Goal: Use online tool/utility: Utilize a website feature to perform a specific function

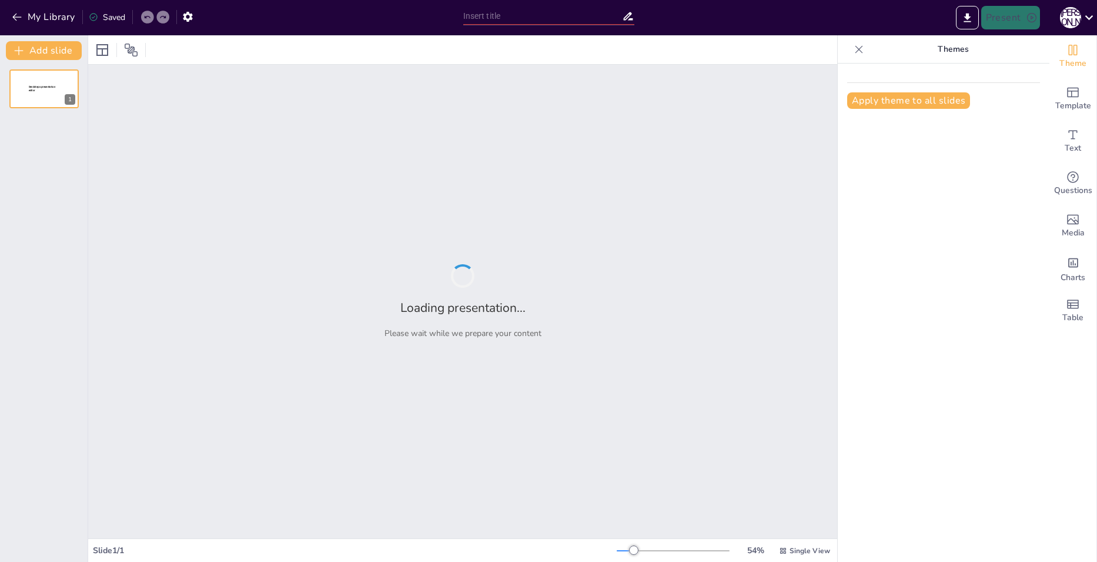
type input "Серебряный век: Культурные трансформации в [GEOGRAPHIC_DATA] конца XIX — начала…"
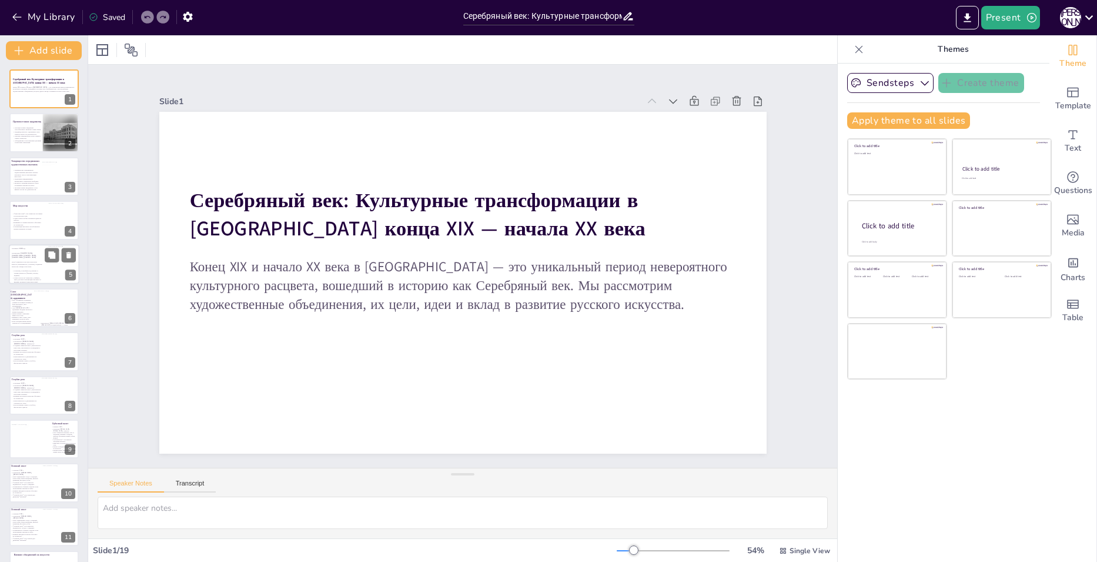
click at [19, 267] on p at bounding box center [27, 268] width 31 height 2
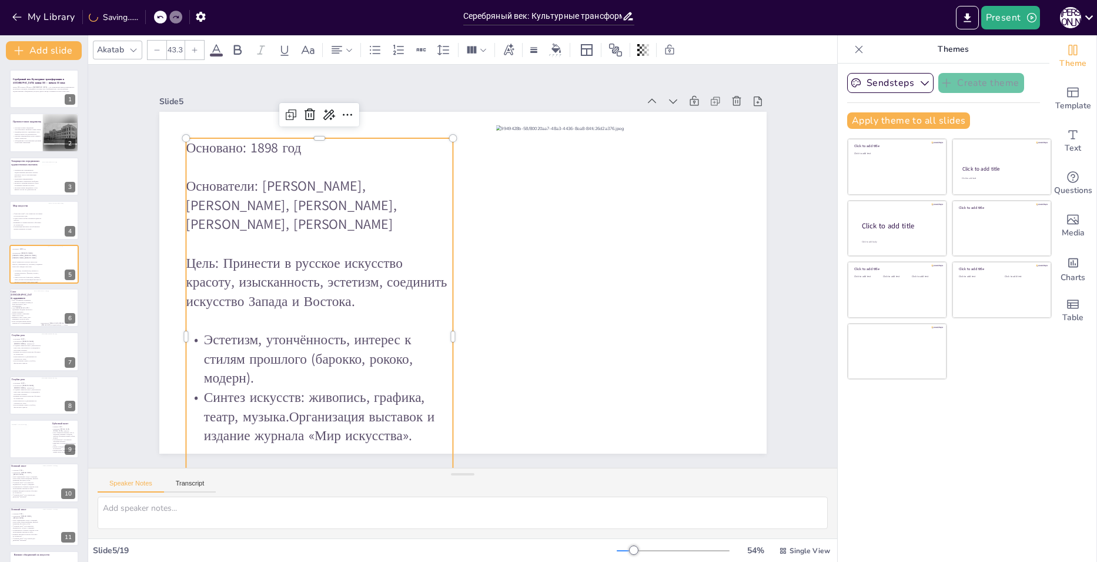
click at [225, 350] on p "Эстетизм, утончённость, интерес к стилям прошлого (барокко, рококо, модерн)." at bounding box center [302, 327] width 273 height 112
click at [22, 142] on p "Объединения стали важными центрами культурных изменений." at bounding box center [27, 141] width 31 height 4
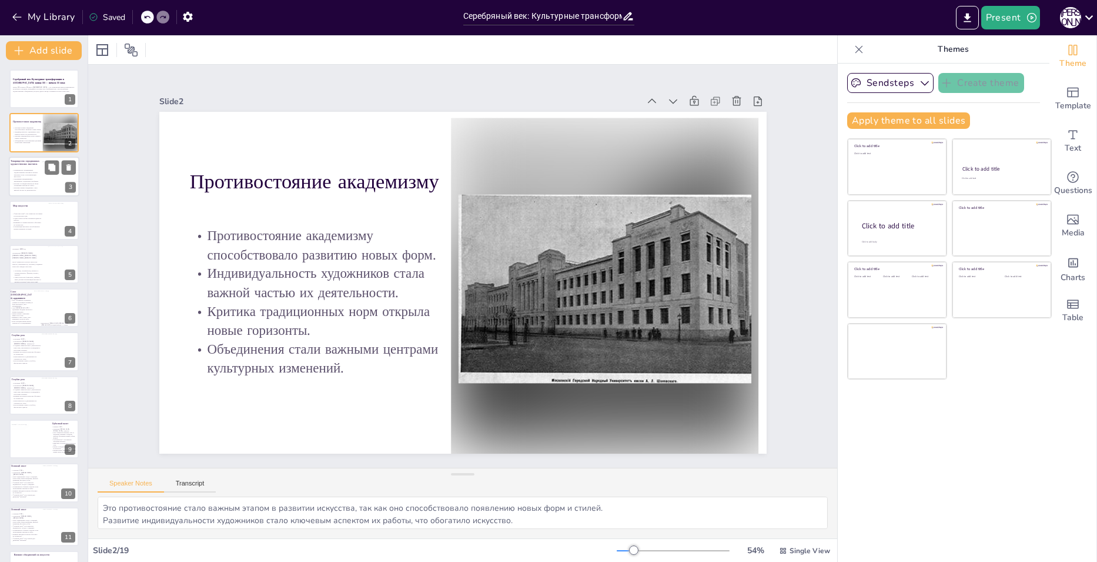
click at [13, 172] on p "Товарищество передвижных художественных выставок сыграло ключевую роль в популя…" at bounding box center [26, 173] width 29 height 9
type textarea "Это объединение стало важным этапом в развитии русского искусства, так как оно …"
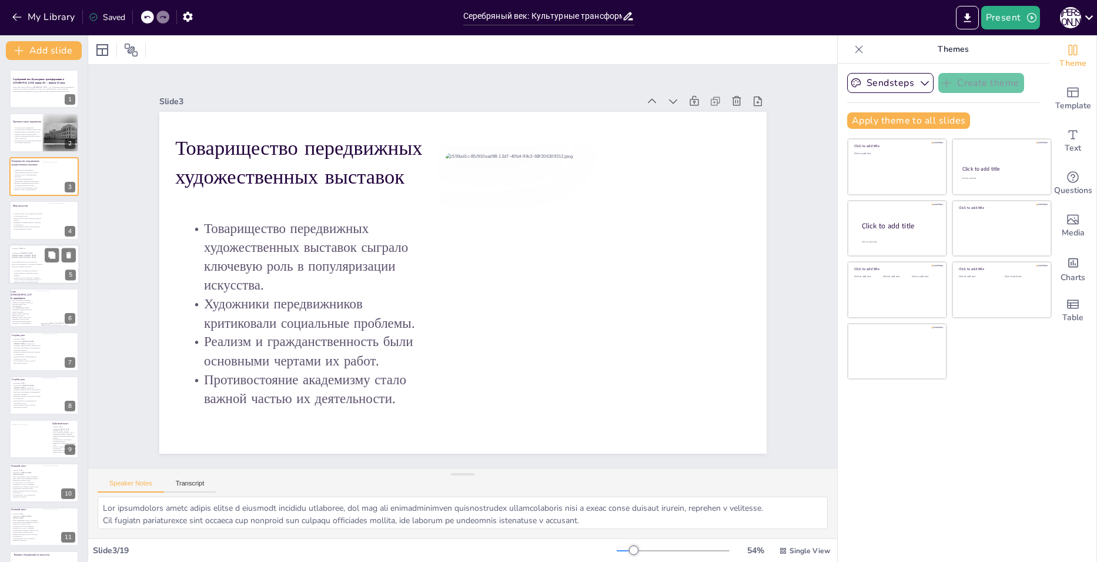
click at [22, 260] on p "Цель: Принести в русское искусство красоту, изысканность, эстетизм, соединить и…" at bounding box center [27, 263] width 31 height 6
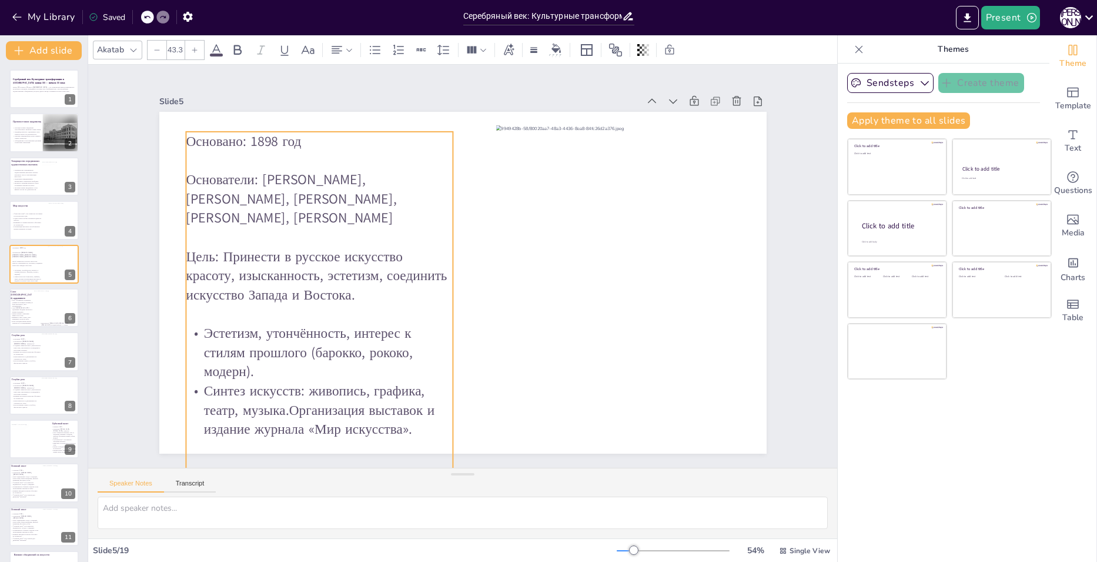
drag, startPoint x: 286, startPoint y: 286, endPoint x: 286, endPoint y: 279, distance: 6.5
click at [286, 279] on p "Цель: Принести в русское искусство красоту, изысканность, эстетизм, соединить и…" at bounding box center [328, 216] width 268 height 161
click at [460, 279] on p "Цель: Принести в русское искусство красоту, изысканность, эстетизм, соединить и…" at bounding box center [596, 213] width 272 height 138
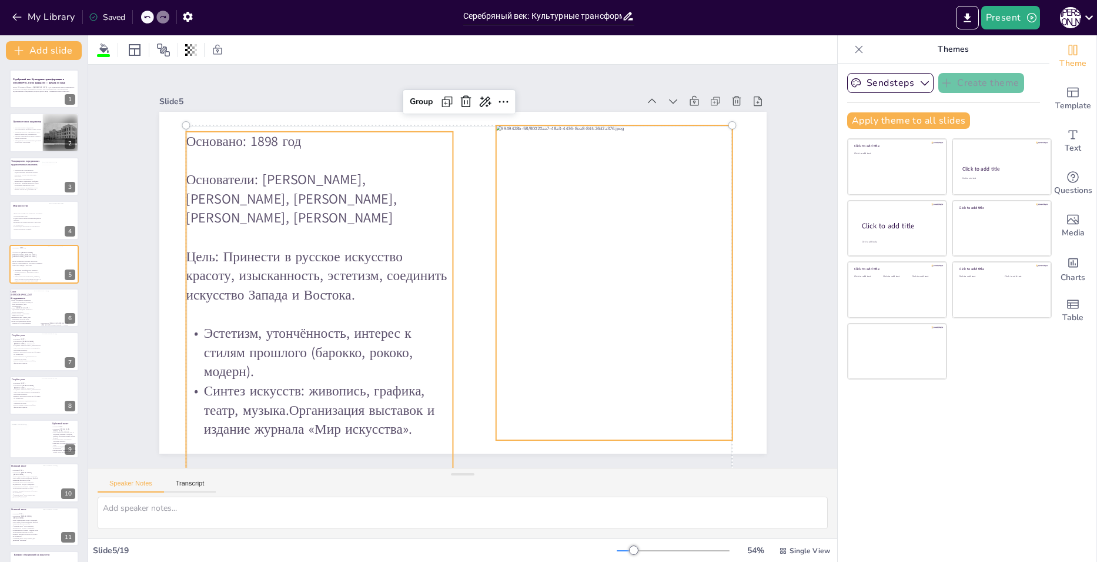
click at [286, 279] on p "Цель: Принести в русское искусство красоту, изысканность, эстетизм, соединить и…" at bounding box center [328, 216] width 268 height 161
click at [286, 279] on p "Цель: Принести в русское искусство красоту, изысканность, эстетизм, соединить и…" at bounding box center [334, 202] width 260 height 183
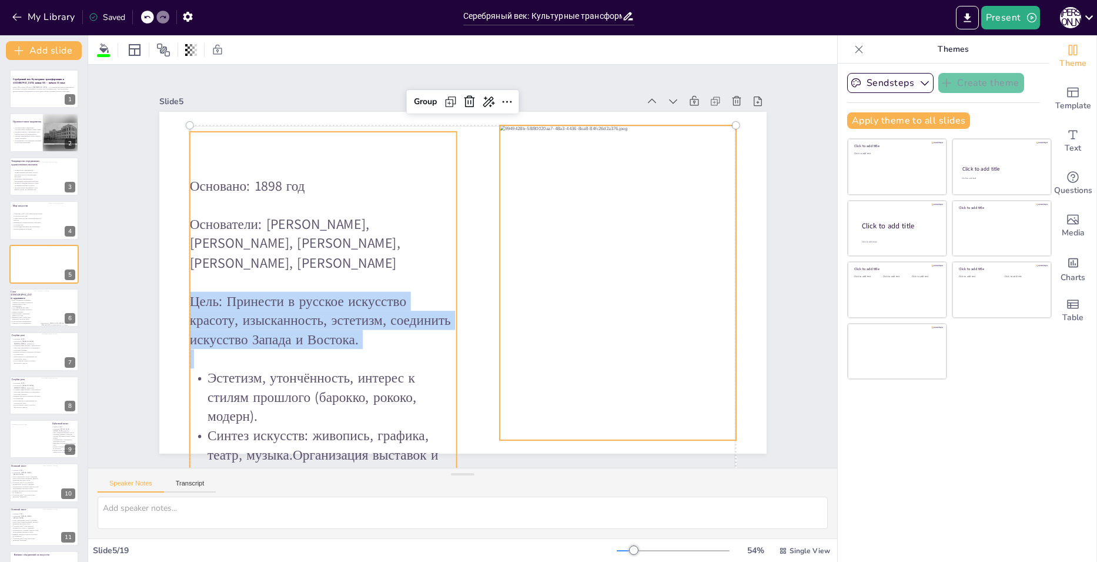
click at [299, 279] on p "Цель: Принести в русское искусство красоту, изысканность, эстетизм, соединить и…" at bounding box center [368, 150] width 138 height 272
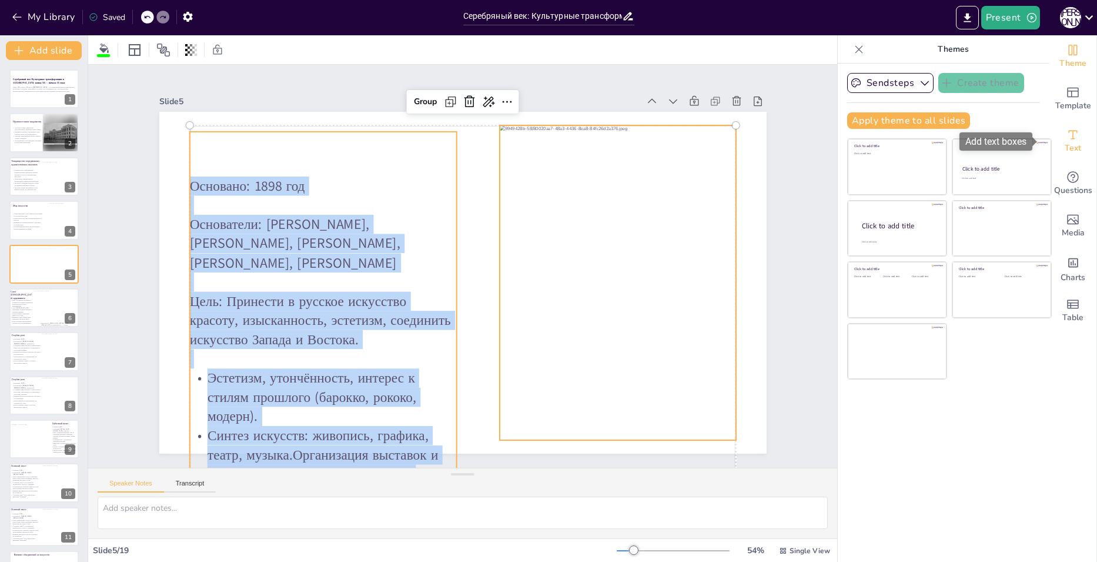
click at [1074, 147] on div "Text" at bounding box center [1073, 141] width 47 height 42
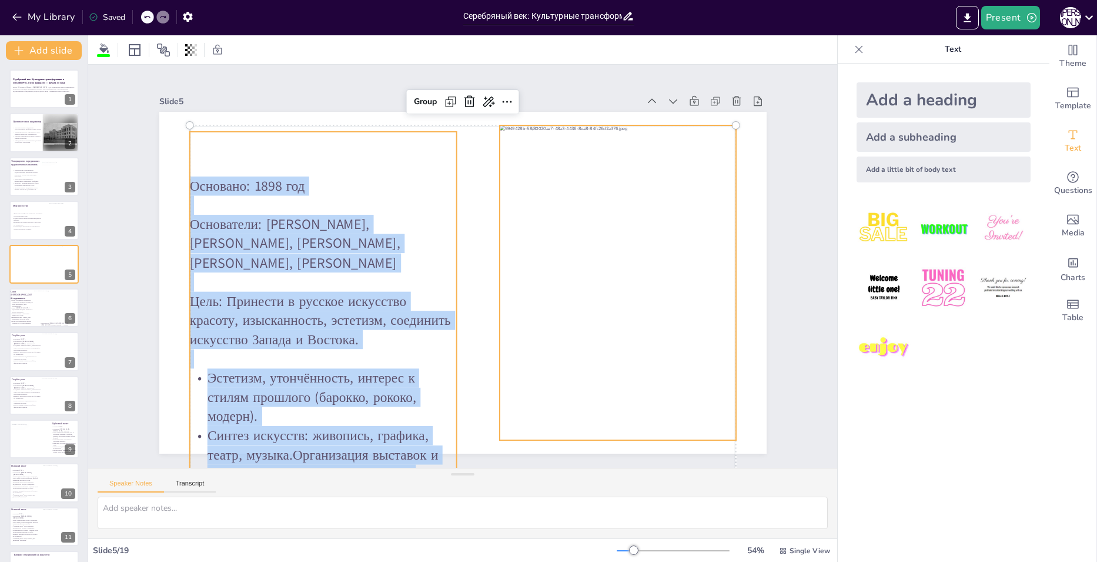
click at [900, 166] on div "Add a little bit of body text" at bounding box center [944, 169] width 174 height 26
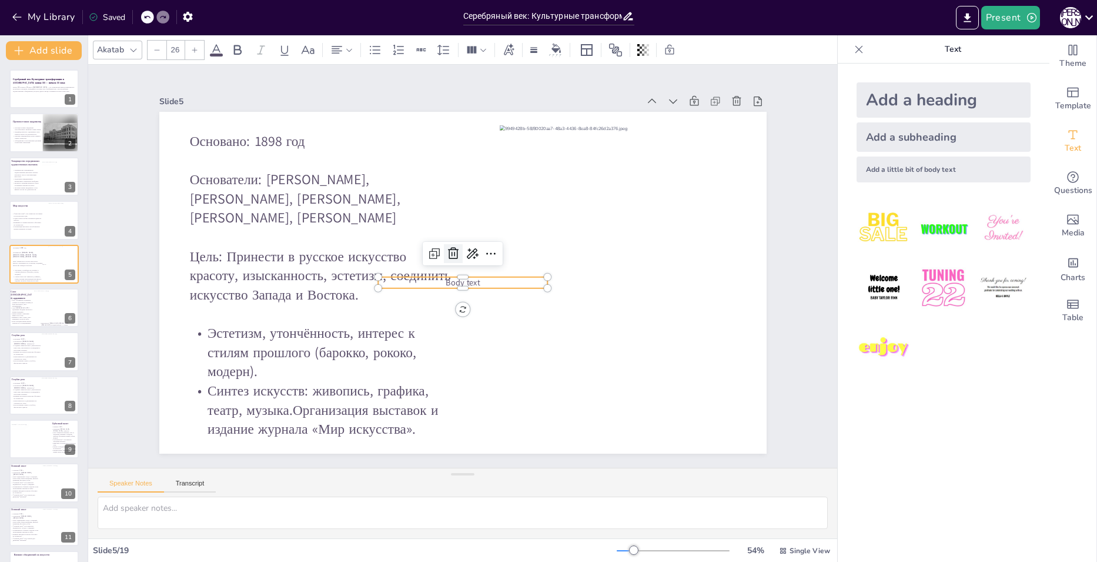
click at [452, 248] on icon at bounding box center [459, 250] width 14 height 15
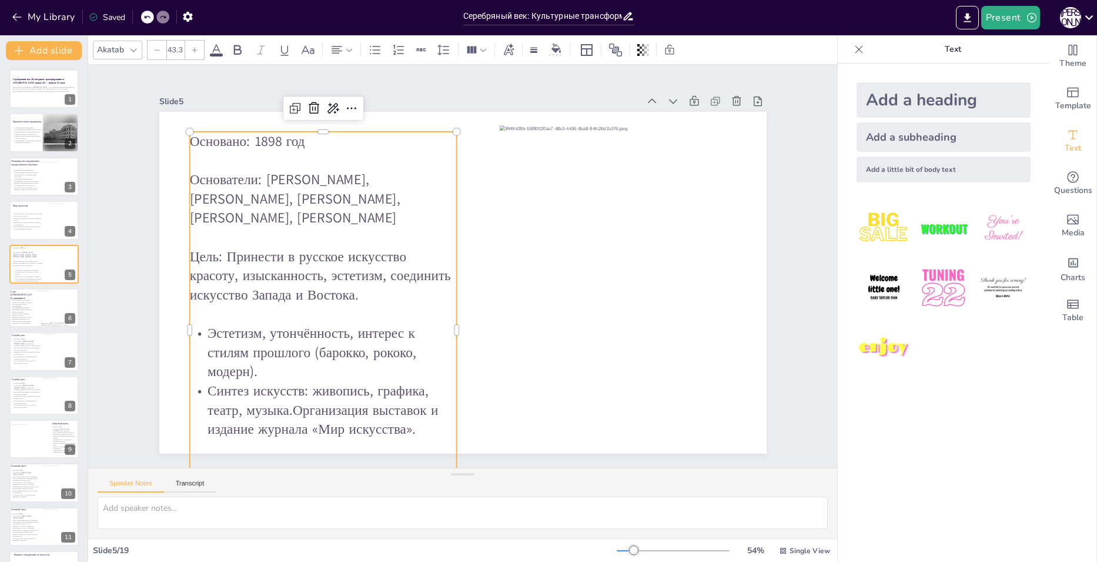
click at [328, 194] on p "Основатели: [PERSON_NAME], [PERSON_NAME], [PERSON_NAME], [PERSON_NAME], [PERSON…" at bounding box center [363, 147] width 268 height 161
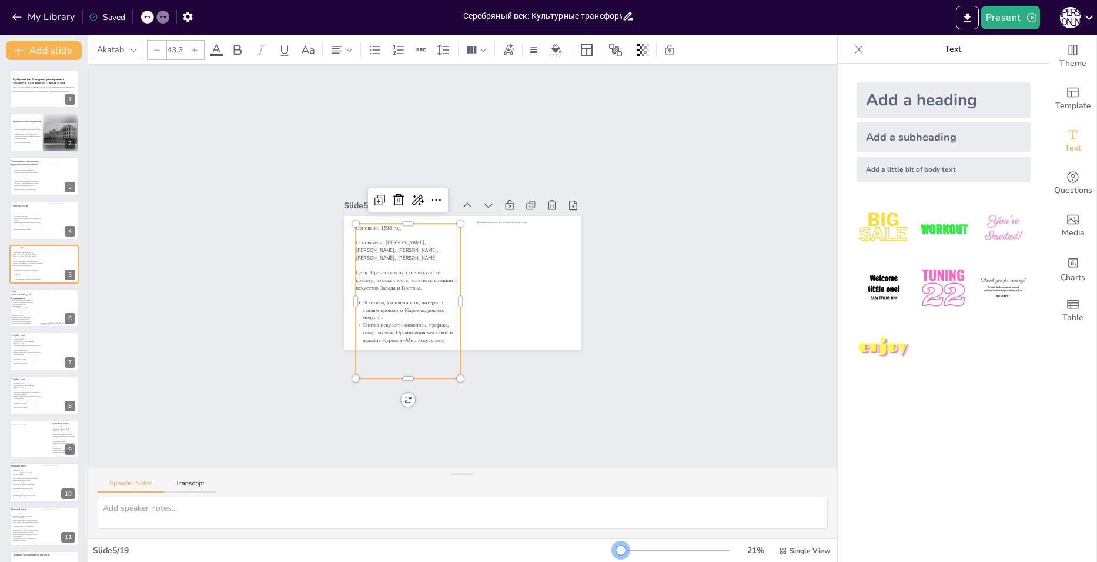
drag, startPoint x: 627, startPoint y: 546, endPoint x: 614, endPoint y: 545, distance: 13.6
click at [616, 545] on div at bounding box center [620, 549] width 9 height 9
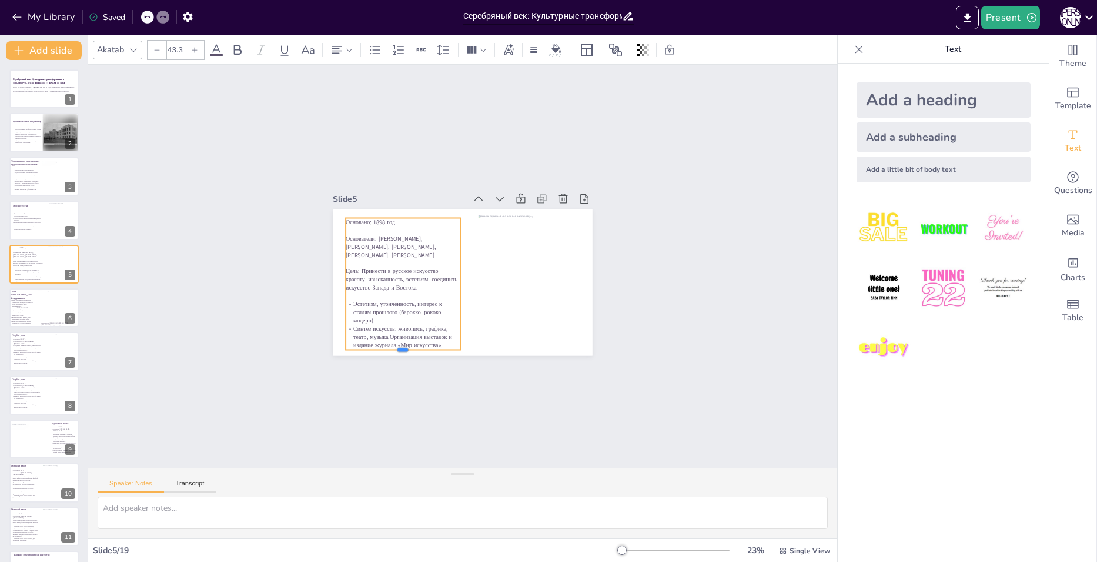
drag, startPoint x: 393, startPoint y: 384, endPoint x: 402, endPoint y: 346, distance: 38.7
click at [401, 333] on div at bounding box center [358, 291] width 91 height 83
click at [1014, 4] on div "Present О Б" at bounding box center [868, 17] width 457 height 35
click at [1014, 14] on button "Present" at bounding box center [1010, 18] width 59 height 24
click at [1015, 69] on li "Play presentation" at bounding box center [1028, 72] width 92 height 19
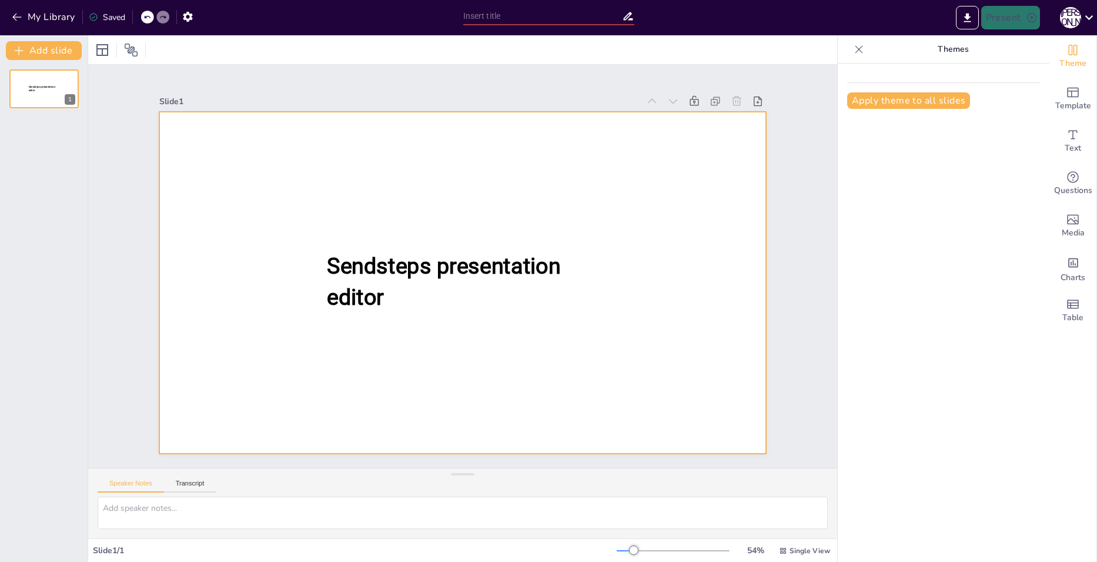
type input "Серебряный век: Культурные трансформации в [GEOGRAPHIC_DATA] конца XIX — начала…"
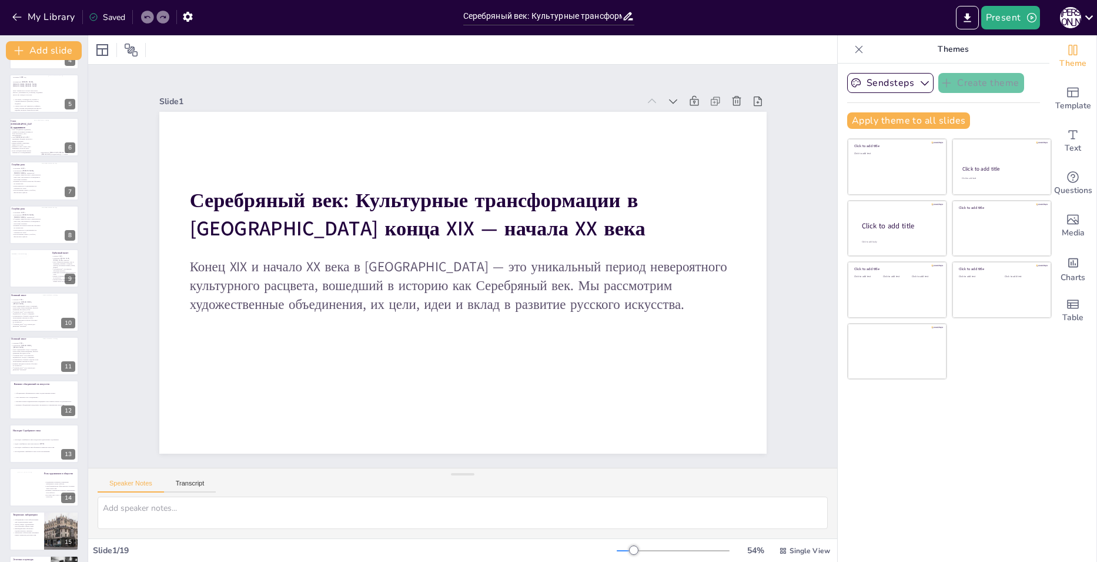
scroll to position [197, 0]
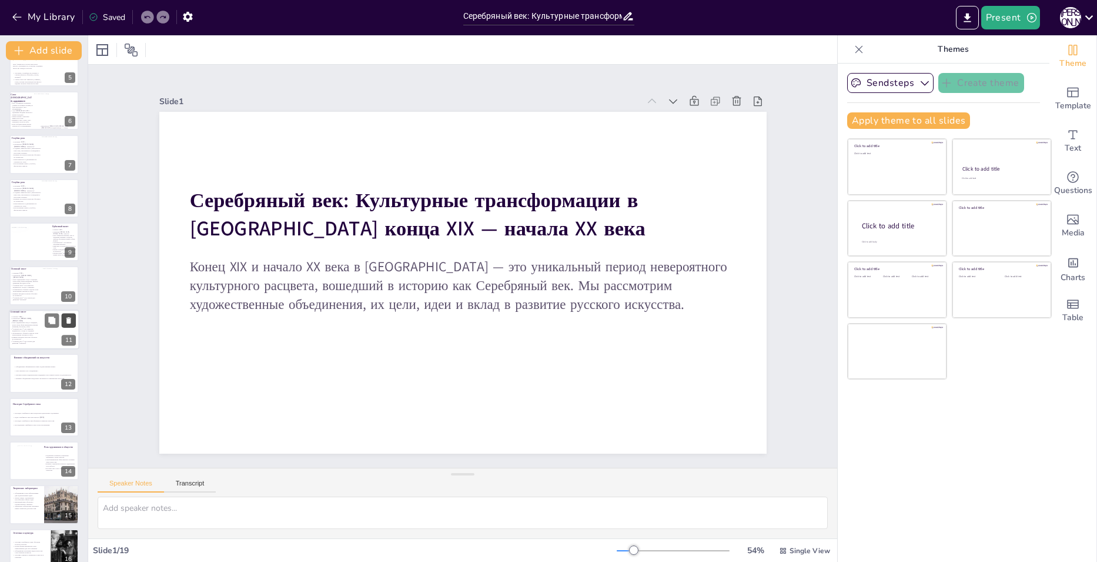
click at [65, 322] on icon at bounding box center [69, 320] width 8 height 8
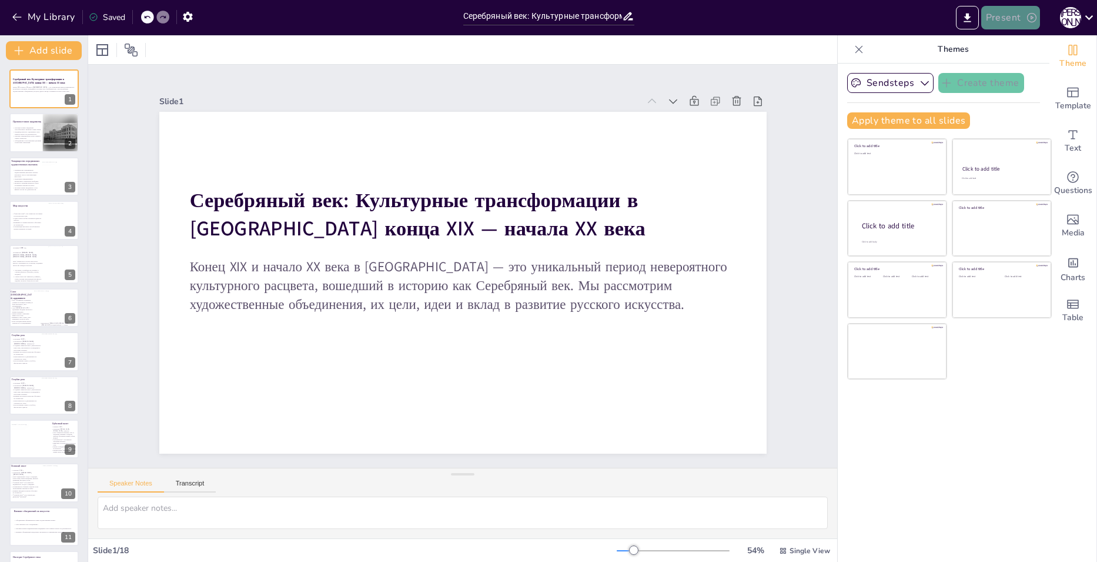
click at [1021, 15] on button "Present" at bounding box center [1010, 18] width 59 height 24
click at [794, 56] on div at bounding box center [548, 281] width 1097 height 562
